Goal: Task Accomplishment & Management: Manage account settings

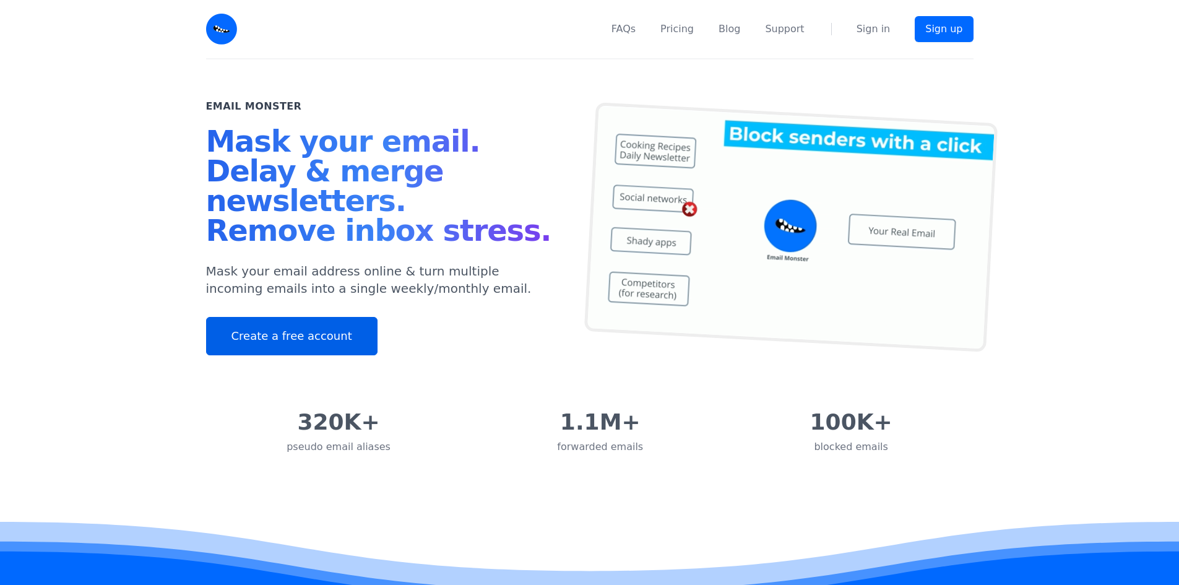
click at [272, 336] on link "Create a free account" at bounding box center [291, 336] width 171 height 38
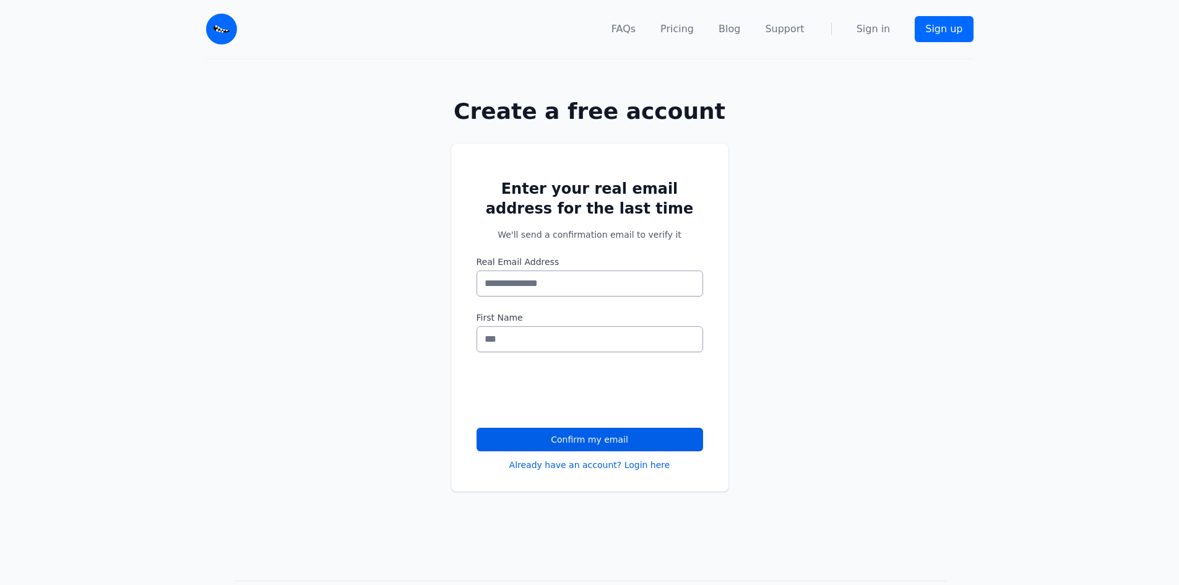
click at [559, 284] on input "Real Email Address" at bounding box center [589, 283] width 226 height 26
type input "**********"
type input "****"
click at [574, 437] on button "Confirm my email" at bounding box center [589, 440] width 226 height 24
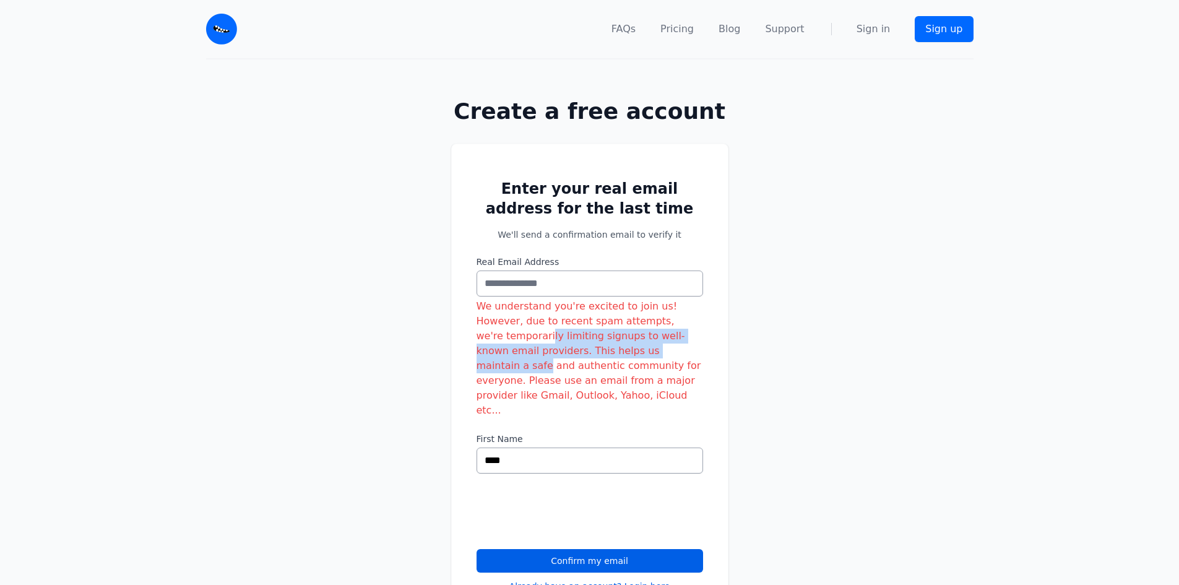
drag, startPoint x: 585, startPoint y: 325, endPoint x: 682, endPoint y: 345, distance: 99.7
click at [673, 338] on div "We understand you're excited to join us! However, due to recent spam attempts, …" at bounding box center [589, 358] width 226 height 119
click at [710, 340] on div "Enter your real email address for the last time We'll send a confirmation email…" at bounding box center [589, 378] width 277 height 469
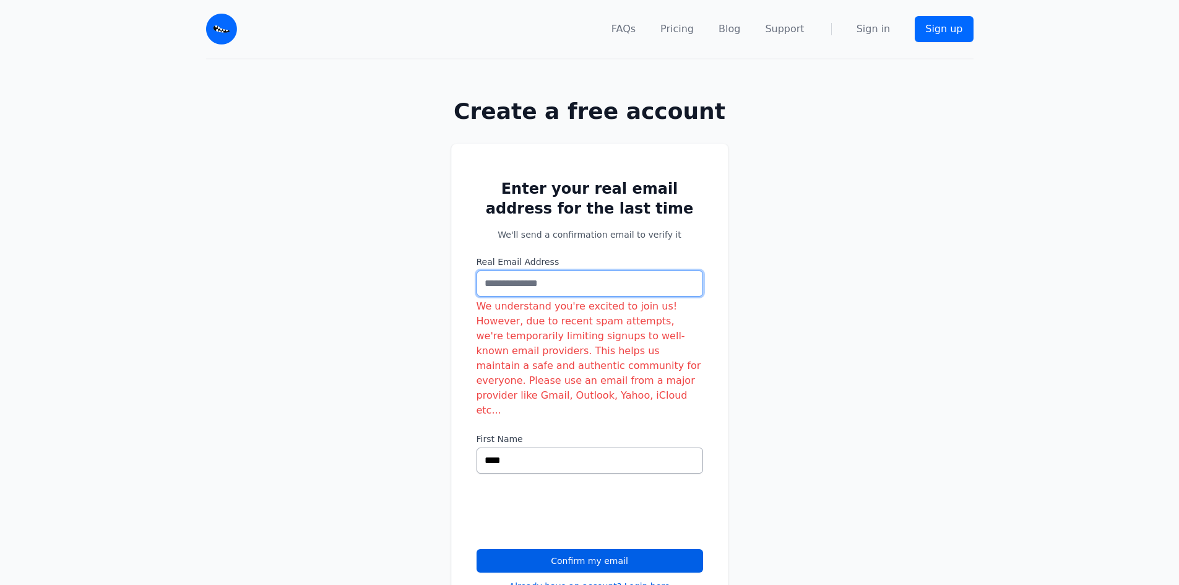
click at [510, 273] on input "Real Email Address" at bounding box center [589, 283] width 226 height 26
type input "*"
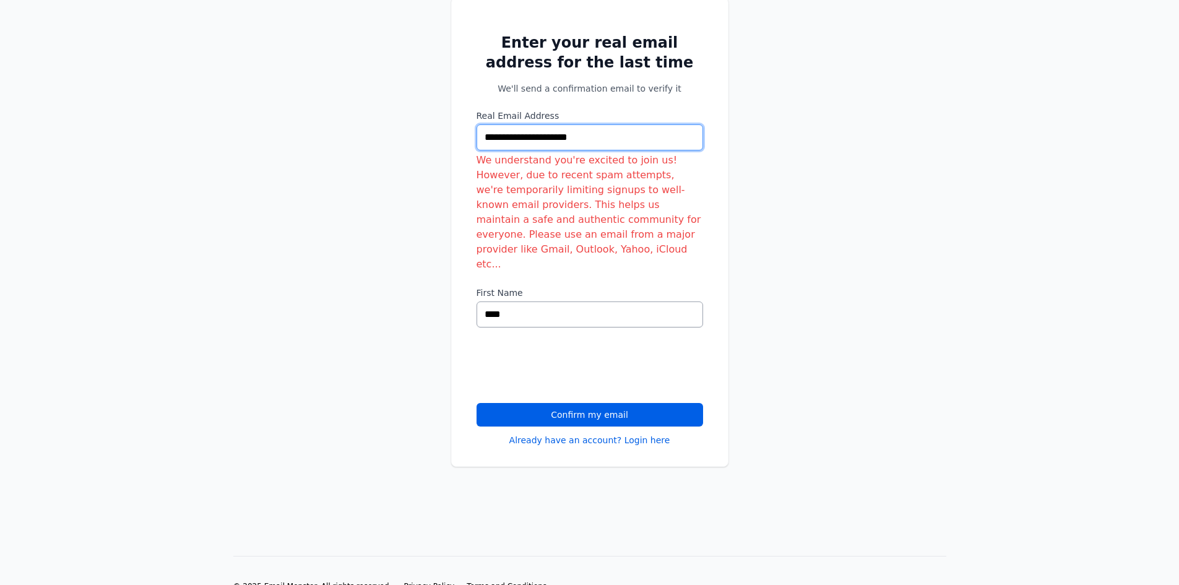
scroll to position [147, 0]
type input "**********"
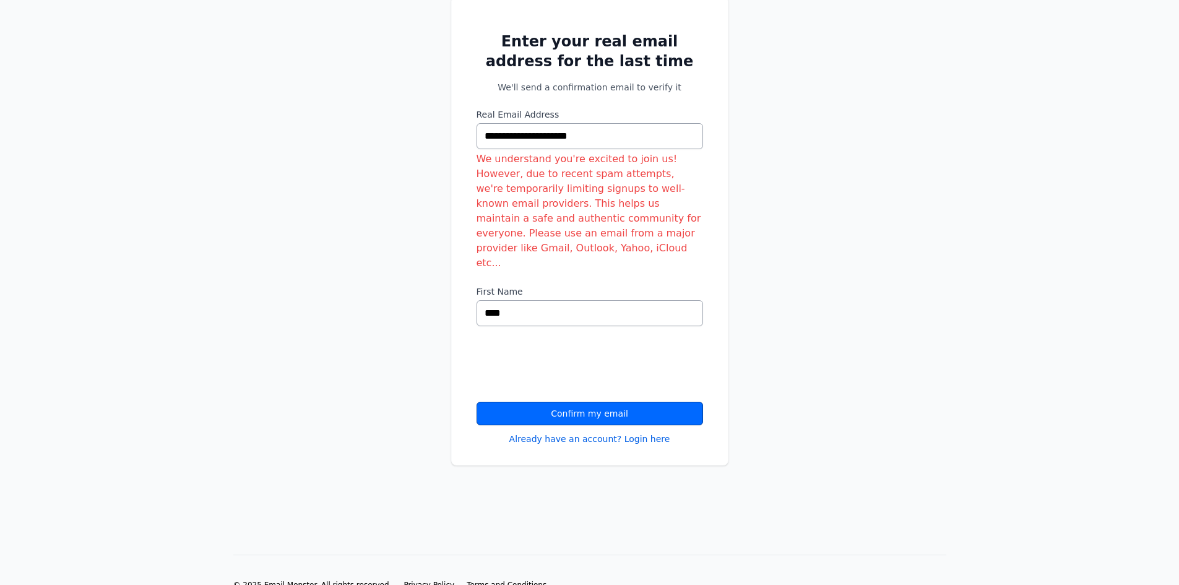
click at [580, 402] on button "Confirm my email" at bounding box center [589, 414] width 226 height 24
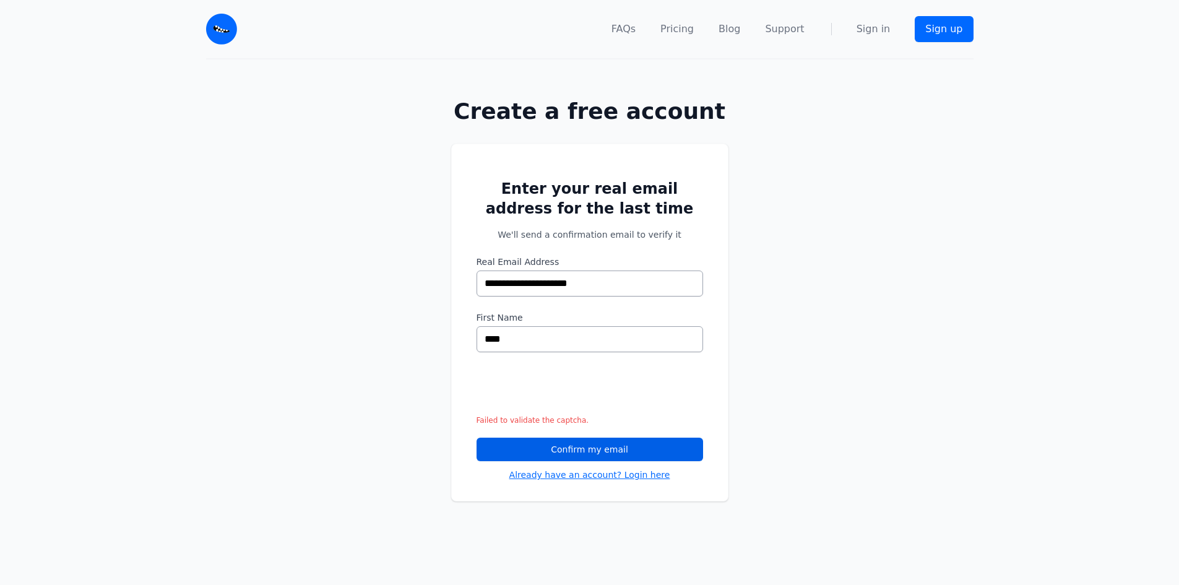
click at [590, 473] on link "Already have an account? Login here" at bounding box center [589, 474] width 161 height 12
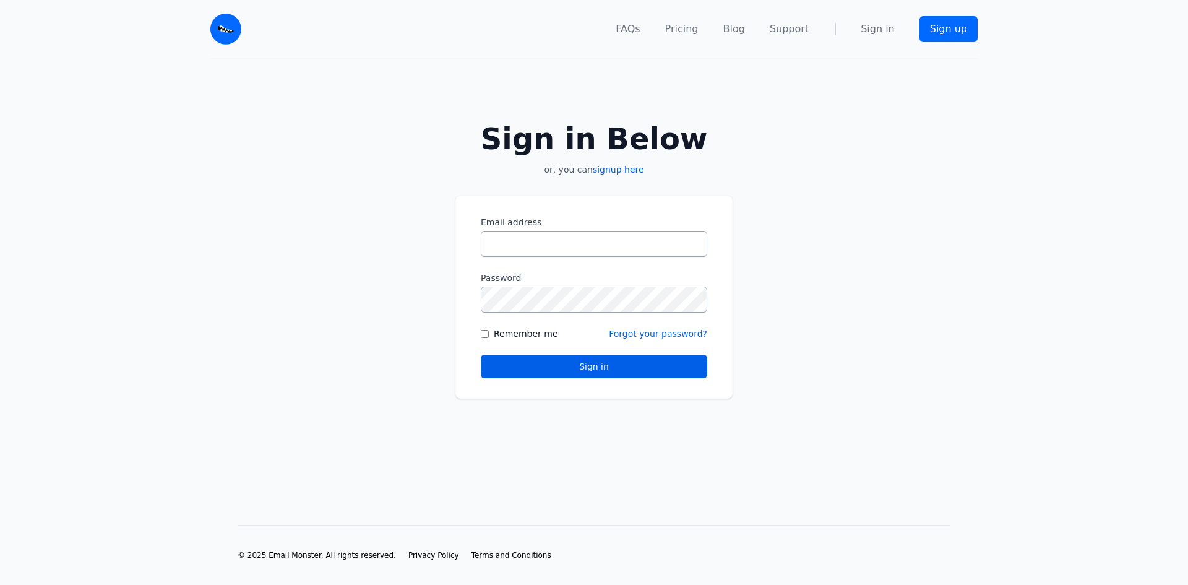
click at [544, 244] on input "Email address" at bounding box center [594, 244] width 226 height 26
click at [606, 246] on input "**********" at bounding box center [594, 244] width 226 height 26
type input "**********"
click at [481, 355] on button "Sign in" at bounding box center [594, 367] width 226 height 24
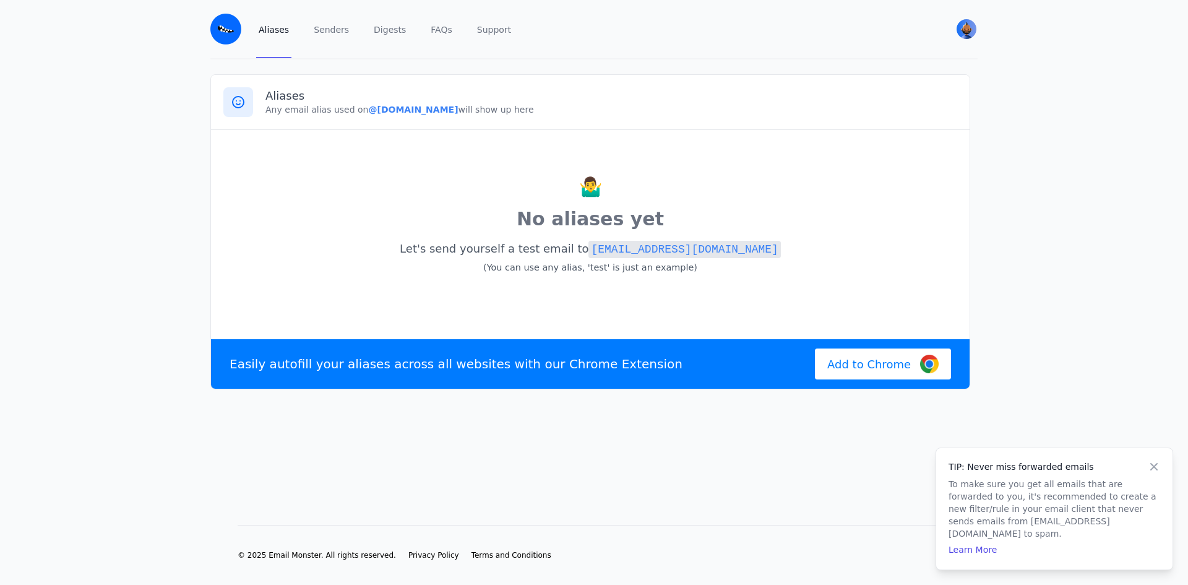
click at [634, 249] on code "test@johnadam.eml.monster" at bounding box center [684, 249] width 192 height 17
click at [778, 176] on p "🤷‍♂️" at bounding box center [590, 186] width 734 height 27
drag, startPoint x: 358, startPoint y: 109, endPoint x: 459, endPoint y: 120, distance: 101.5
click at [459, 120] on div "Aliases Any email alias used on @johnadam.eml.monster will show up here" at bounding box center [590, 102] width 759 height 55
click at [381, 151] on div "🤷‍♂️ No aliases yet Let's send yourself a test email to test@johnadam.eml.monst…" at bounding box center [590, 231] width 734 height 179
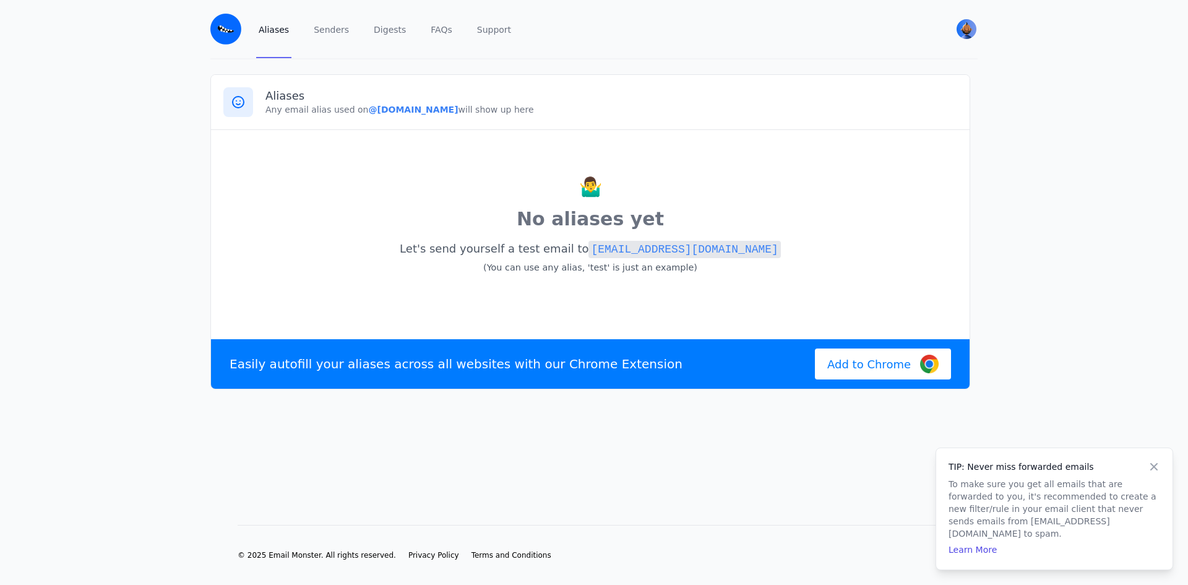
drag, startPoint x: 376, startPoint y: 106, endPoint x: 459, endPoint y: 106, distance: 82.9
click at [458, 106] on b "@johnadam.eml.monster" at bounding box center [413, 110] width 90 height 10
copy b "@johnadam.eml.monster"
